Goal: Obtain resource: Obtain resource

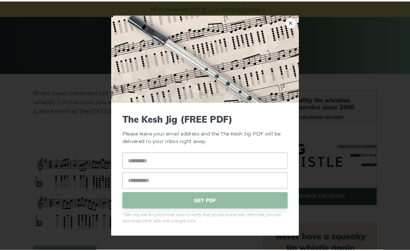
scroll to position [162, 0]
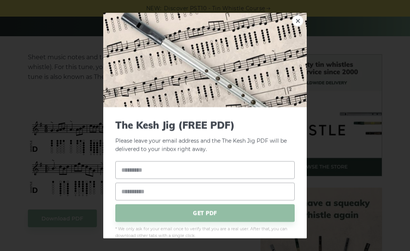
click at [55, 116] on div "× The Kesh Jig (FREE PDF) Please leave your email address and the The Kesh Jig …" at bounding box center [205, 125] width 410 height 251
click at [289, 29] on img at bounding box center [205, 59] width 204 height 94
click at [300, 25] on link "×" at bounding box center [297, 20] width 11 height 11
click at [297, 23] on link "×" at bounding box center [297, 20] width 11 height 11
click at [74, 163] on div "× The Kesh Jig (FREE PDF) Please leave your email address and the The Kesh Jig …" at bounding box center [205, 125] width 410 height 251
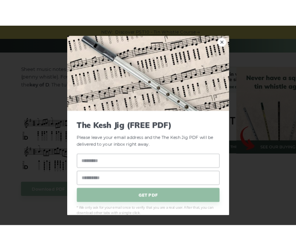
scroll to position [298, 0]
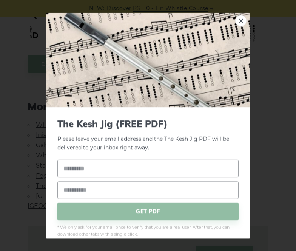
click at [238, 26] on link "×" at bounding box center [240, 20] width 11 height 11
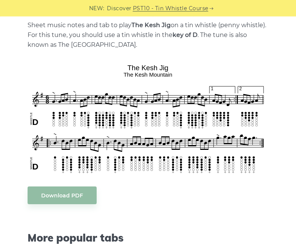
scroll to position [167, 0]
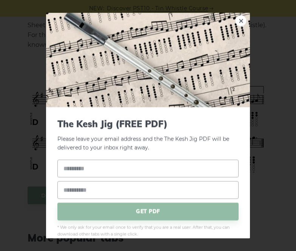
click at [240, 26] on link "×" at bounding box center [240, 20] width 11 height 11
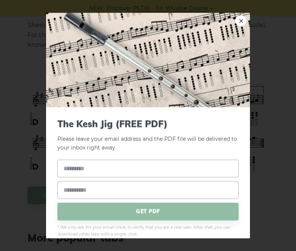
click at [254, 23] on div "× The Kesh Jig (FREE PDF) Please leave your email address and the PDF file will…" at bounding box center [148, 125] width 296 height 251
click at [236, 26] on link "×" at bounding box center [240, 20] width 11 height 11
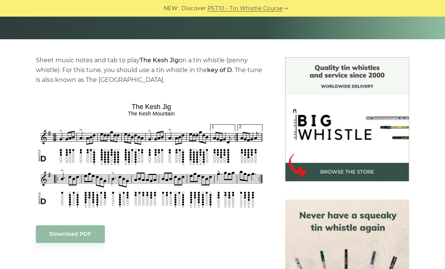
scroll to position [170, 0]
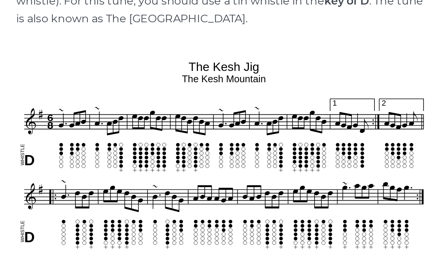
click at [117, 214] on div "Download PDF" at bounding box center [151, 223] width 231 height 18
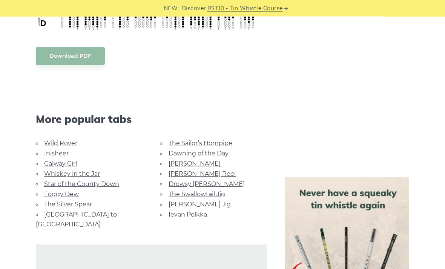
scroll to position [337, 0]
click at [60, 150] on link "Inisheer" at bounding box center [56, 153] width 25 height 7
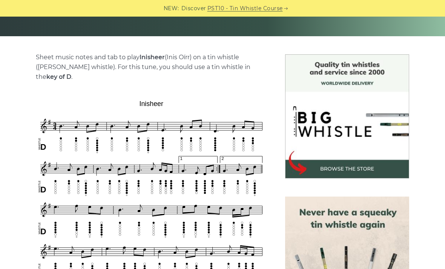
scroll to position [158, 0]
